Goal: Transaction & Acquisition: Download file/media

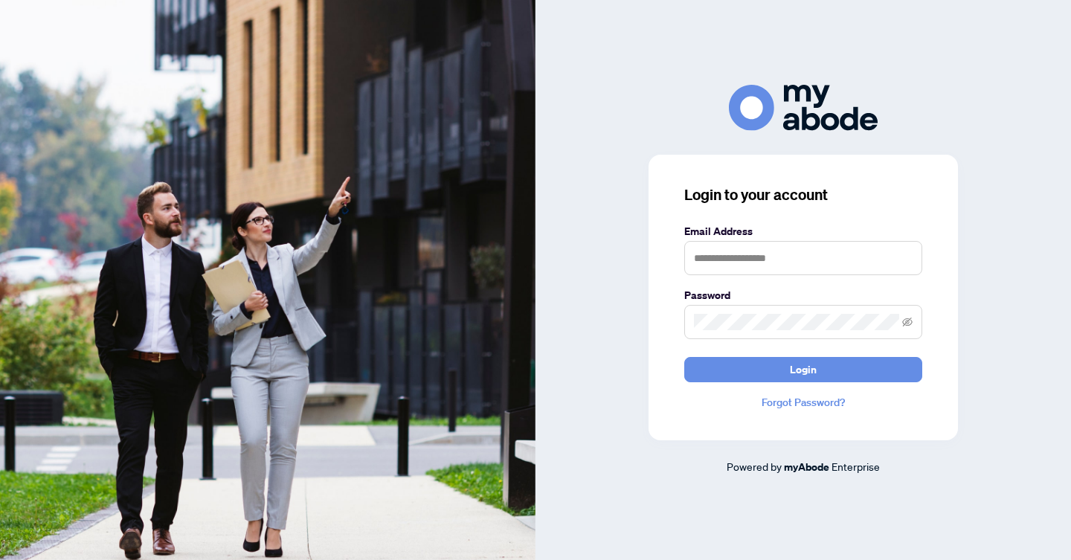
click at [684, 275] on nordpass-icon at bounding box center [684, 275] width 0 height 0
click at [723, 256] on input "text" at bounding box center [803, 258] width 238 height 34
click at [684, 275] on nordpass-icon at bounding box center [684, 275] width 0 height 0
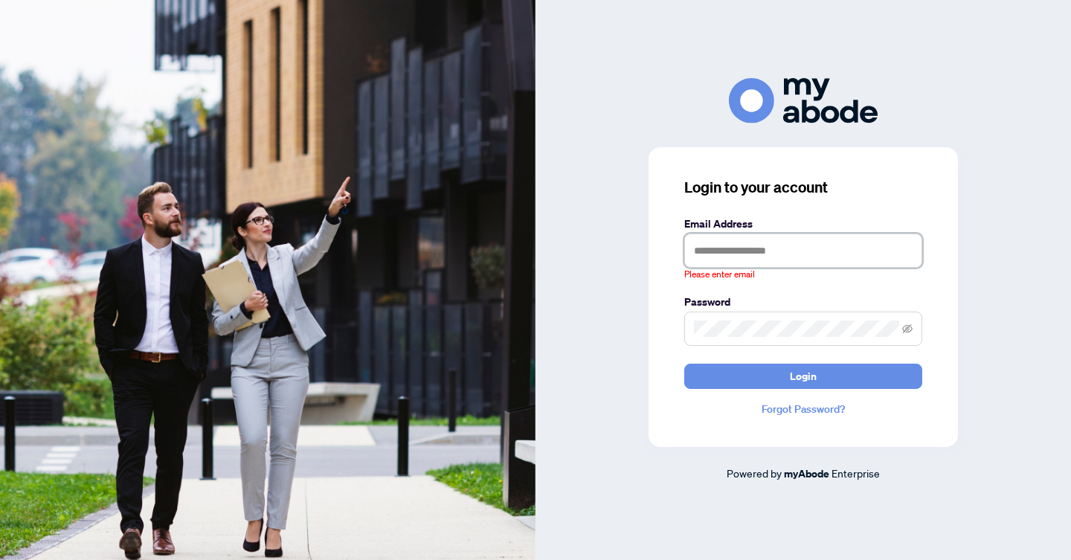
drag, startPoint x: 914, startPoint y: 257, endPoint x: 906, endPoint y: 254, distance: 8.3
click at [913, 257] on div "Please enter email" at bounding box center [803, 257] width 238 height 48
type input "**********"
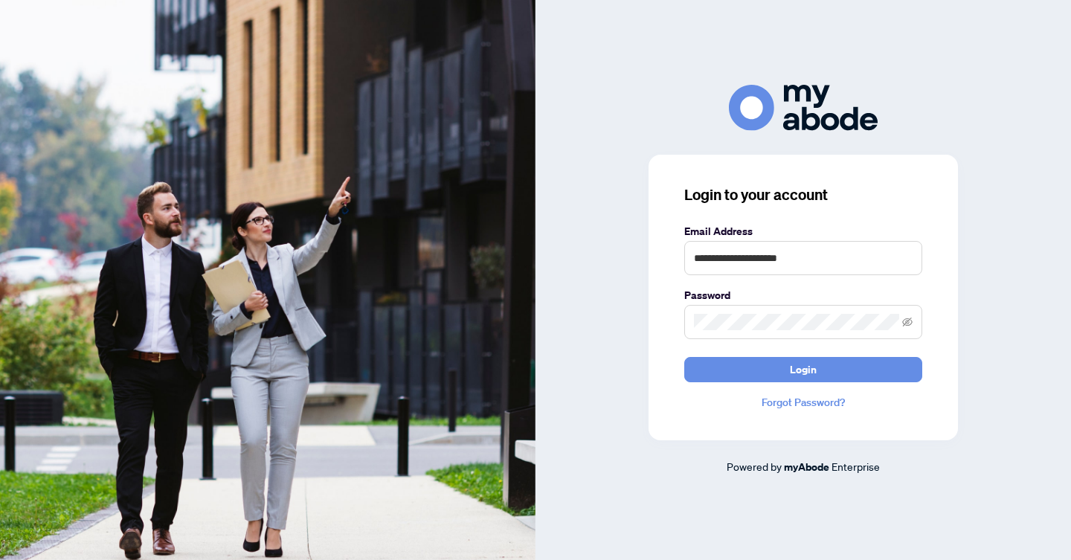
click at [756, 311] on span at bounding box center [803, 322] width 238 height 34
click at [684, 357] on button "Login" at bounding box center [803, 369] width 238 height 25
click at [0, 559] on nordpass-portal at bounding box center [0, 560] width 0 height 0
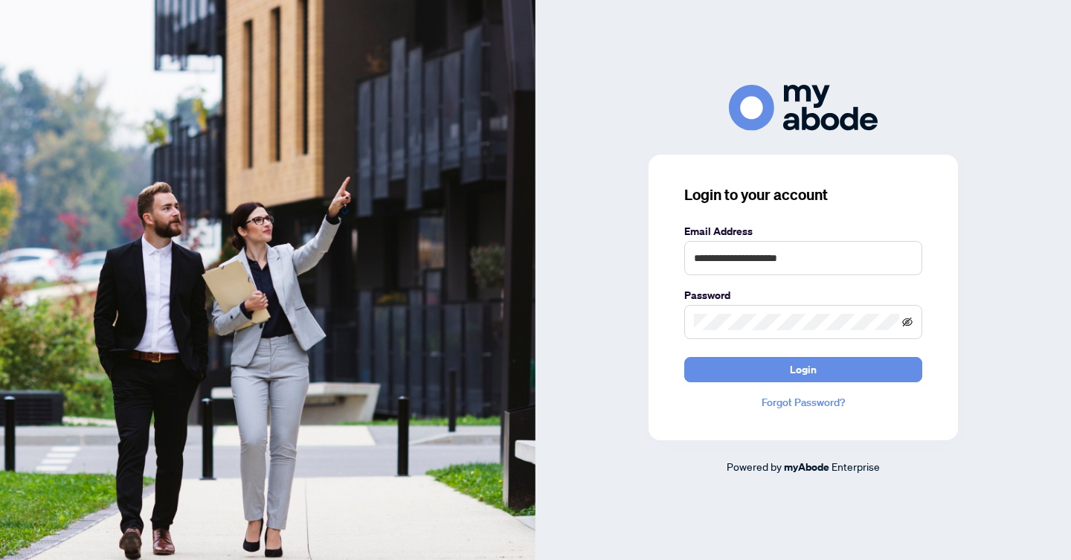
click at [909, 324] on icon "eye-invisible" at bounding box center [907, 321] width 10 height 9
click at [903, 323] on icon "eye" at bounding box center [907, 321] width 10 height 7
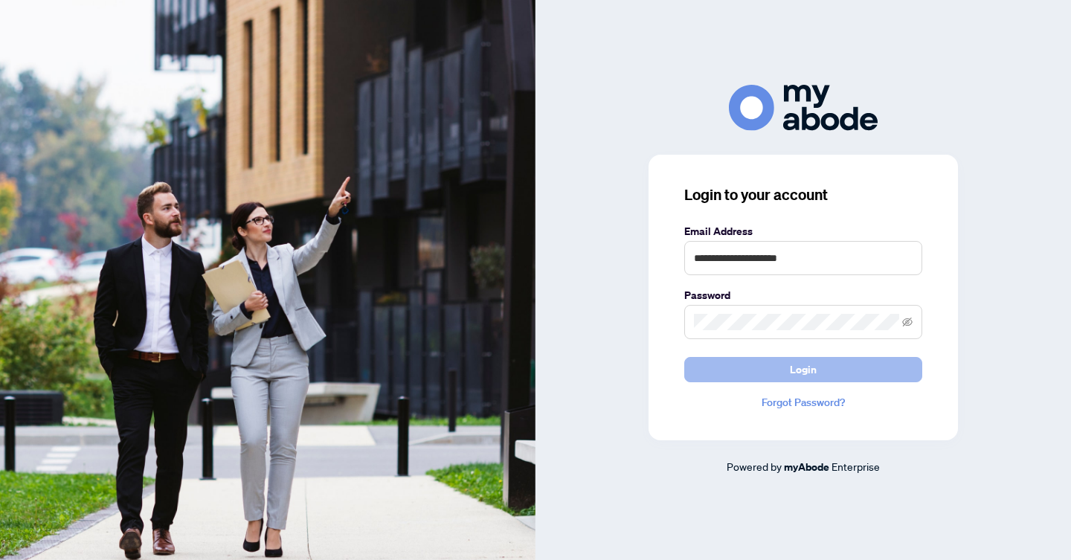
click at [871, 367] on button "Login" at bounding box center [803, 369] width 238 height 25
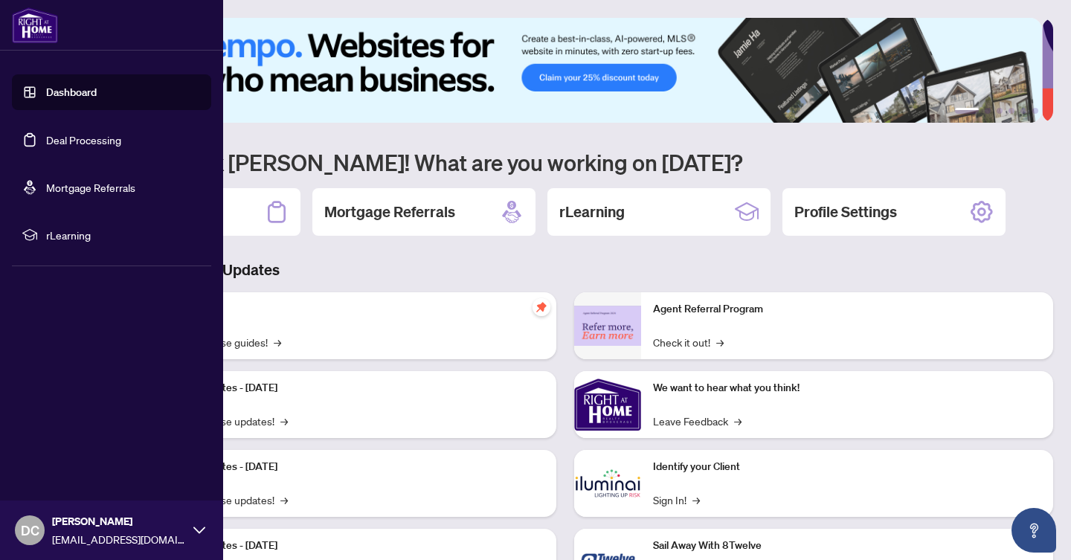
click at [46, 99] on link "Dashboard" at bounding box center [71, 91] width 51 height 13
click at [46, 133] on link "Deal Processing" at bounding box center [83, 139] width 75 height 13
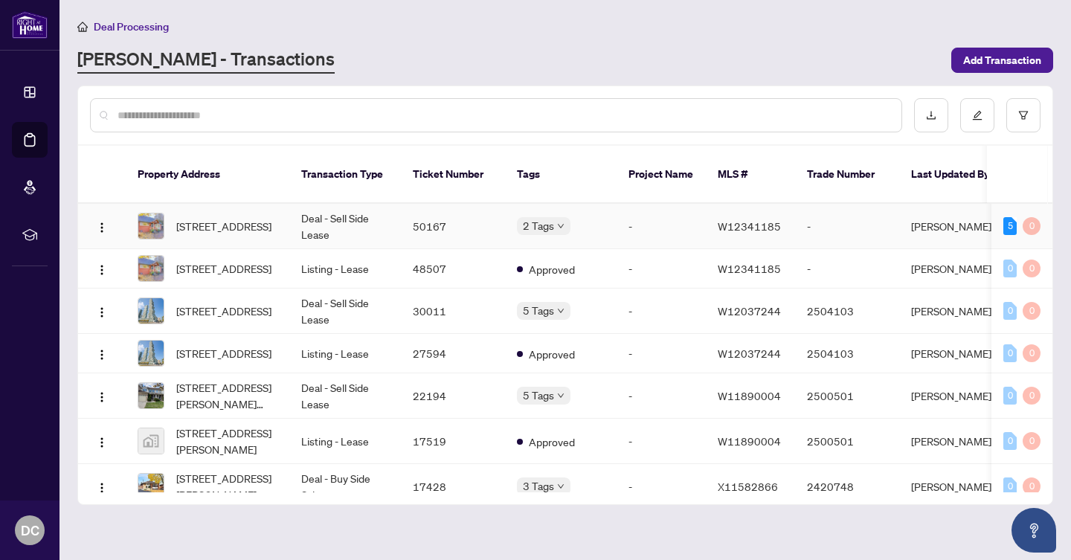
click at [676, 209] on td "-" at bounding box center [660, 226] width 89 height 45
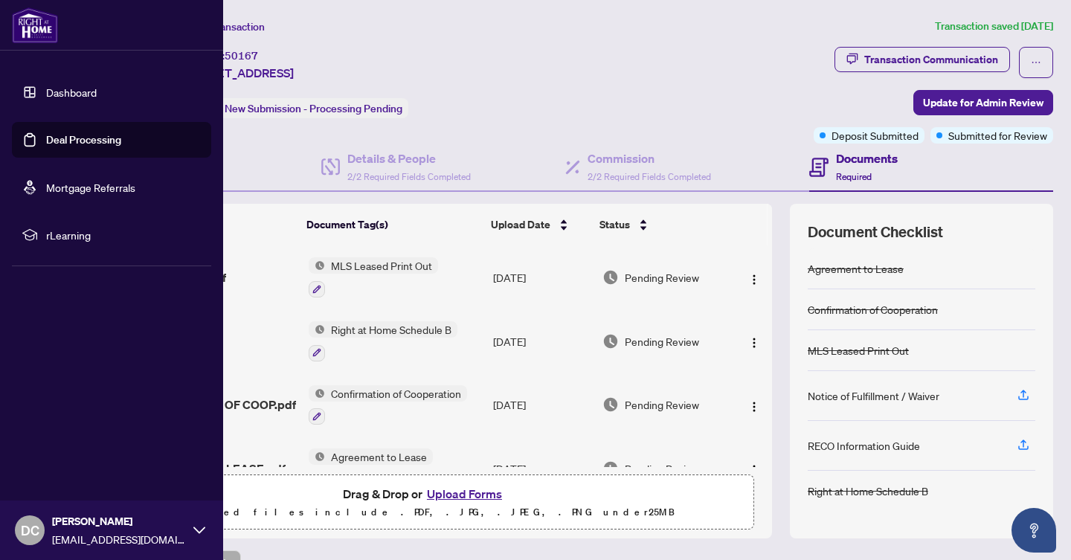
click at [69, 96] on link "Dashboard" at bounding box center [71, 91] width 51 height 13
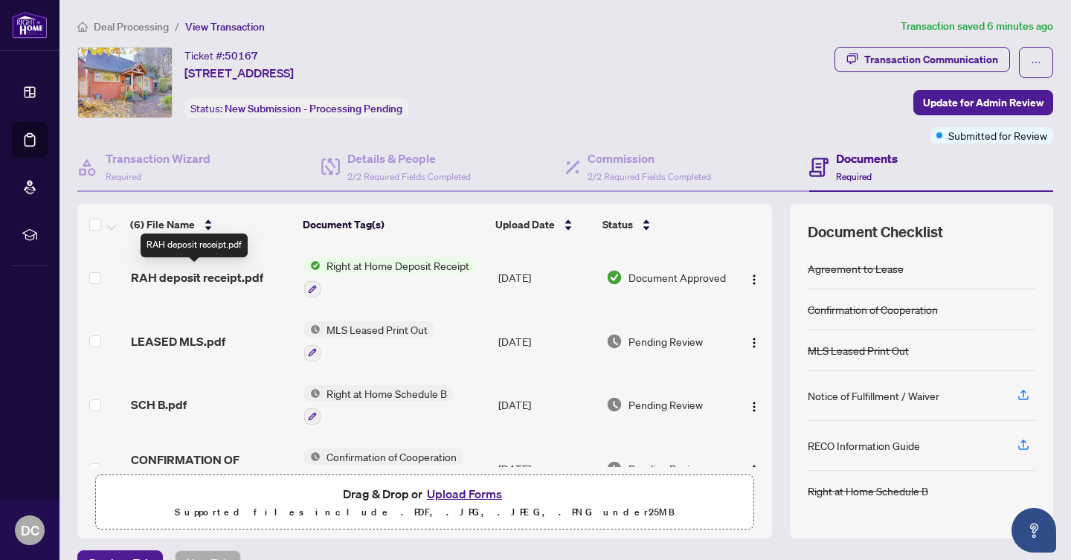
click at [170, 280] on span "RAH deposit receipt.pdf" at bounding box center [197, 277] width 132 height 18
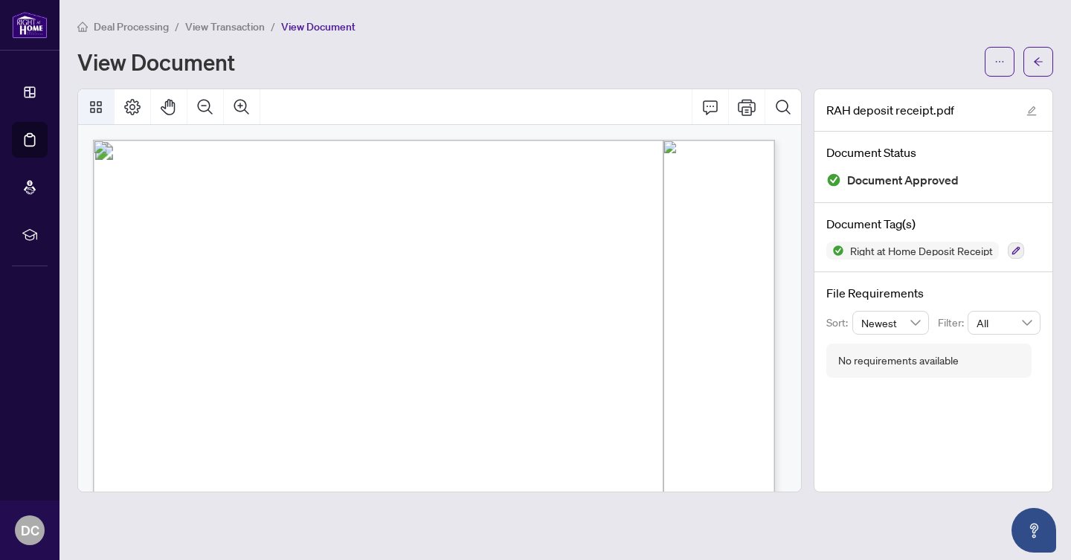
click at [101, 104] on icon "Thumbnails" at bounding box center [96, 107] width 12 height 12
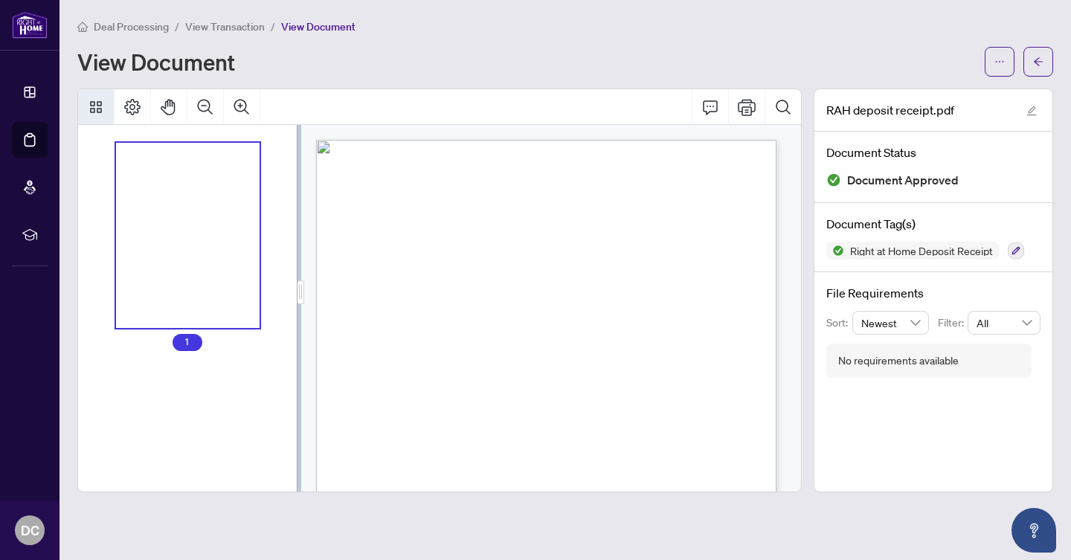
click at [494, 60] on div "View Document" at bounding box center [526, 62] width 898 height 24
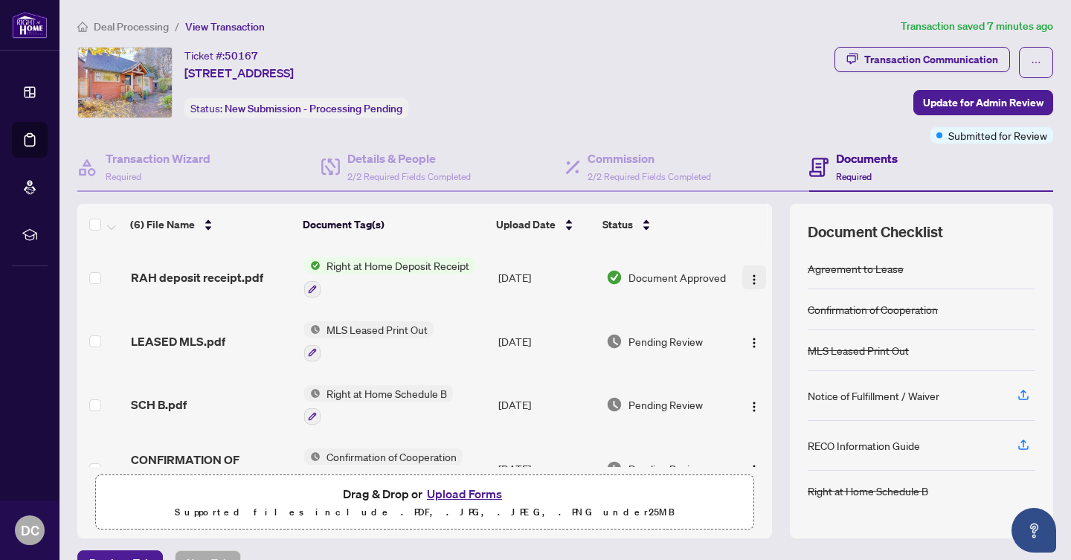
click at [748, 274] on img "button" at bounding box center [754, 280] width 12 height 12
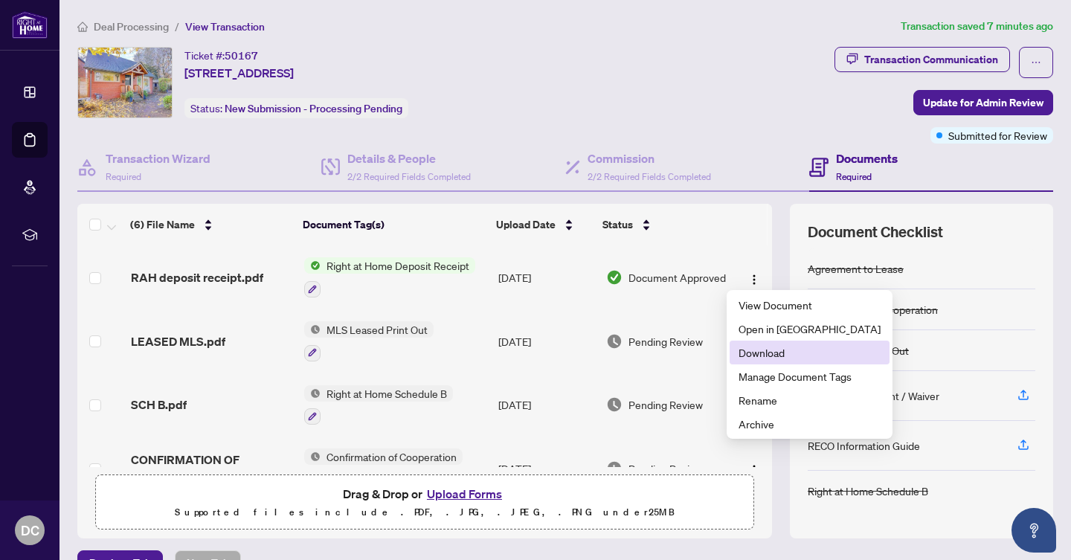
click at [760, 356] on span "Download" at bounding box center [809, 352] width 142 height 16
